Goal: Find specific page/section: Find specific page/section

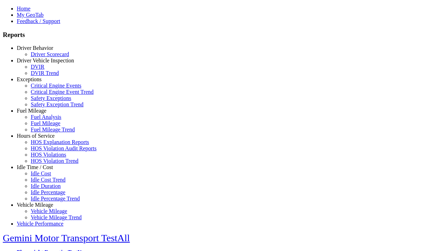
click at [40, 170] on link "Idle Time / Cost" at bounding box center [35, 167] width 36 height 6
click at [45, 187] on link "Idle Duration" at bounding box center [46, 186] width 30 height 6
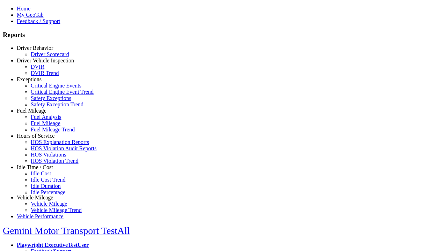
scroll to position [3, 0]
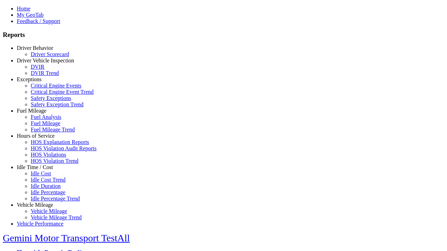
select select
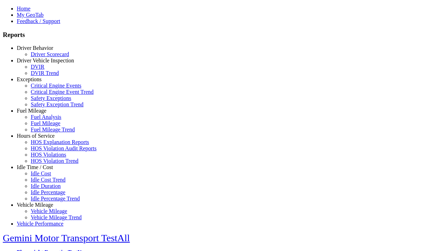
select select
